Goal: Contribute content

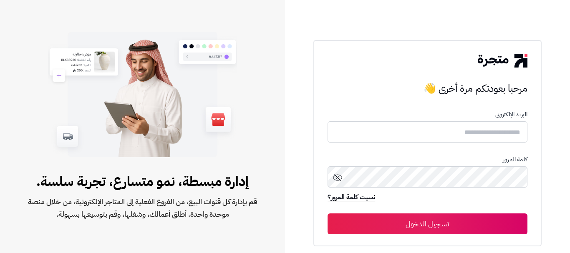
click at [497, 137] on input "text" at bounding box center [428, 132] width 200 height 21
type input "*"
type input "******"
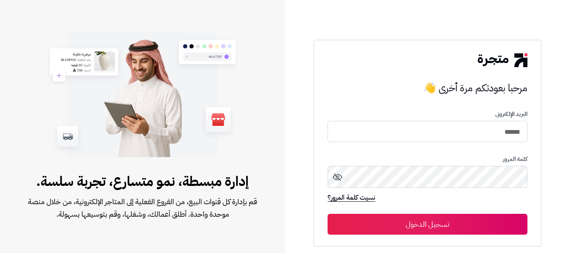
click at [431, 218] on button "تسجيل الدخول" at bounding box center [428, 224] width 200 height 21
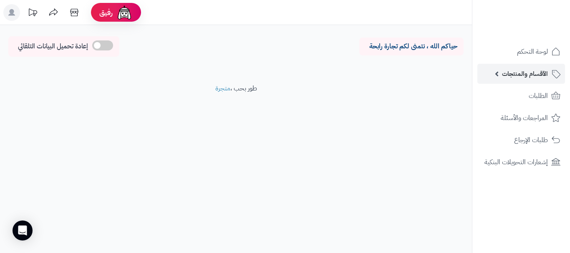
click at [517, 74] on span "الأقسام والمنتجات" at bounding box center [525, 74] width 46 height 12
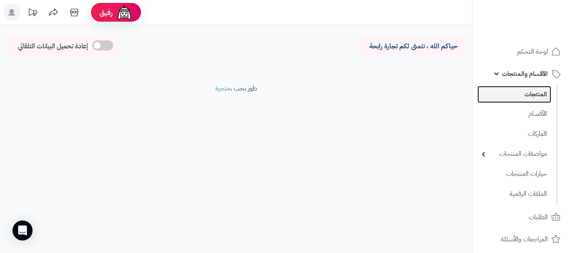
click at [512, 96] on link "المنتجات" at bounding box center [515, 94] width 74 height 17
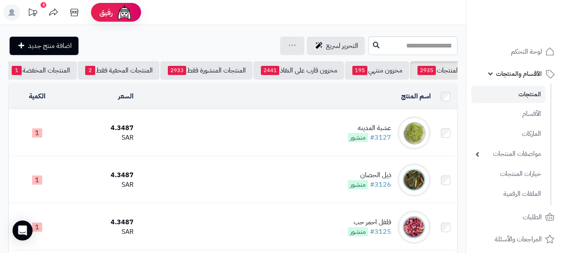
scroll to position [0, 0]
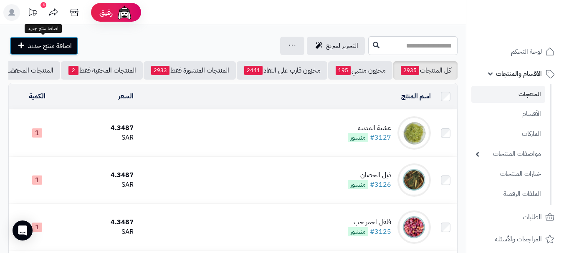
click at [55, 45] on span "اضافة منتج جديد" at bounding box center [50, 46] width 44 height 10
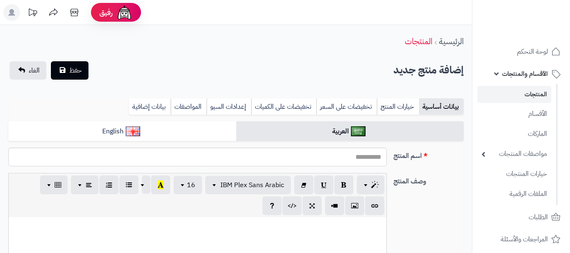
select select
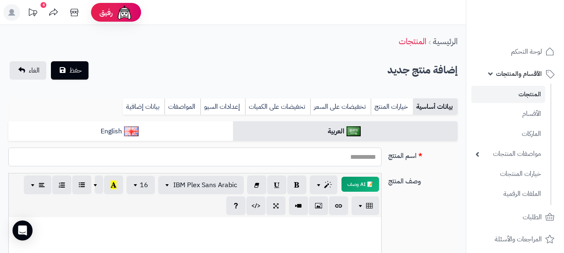
click at [314, 161] on input "اسم المنتج" at bounding box center [194, 157] width 373 height 19
click at [346, 157] on input "اسم المنتج" at bounding box center [194, 157] width 373 height 19
